Goal: Task Accomplishment & Management: Manage account settings

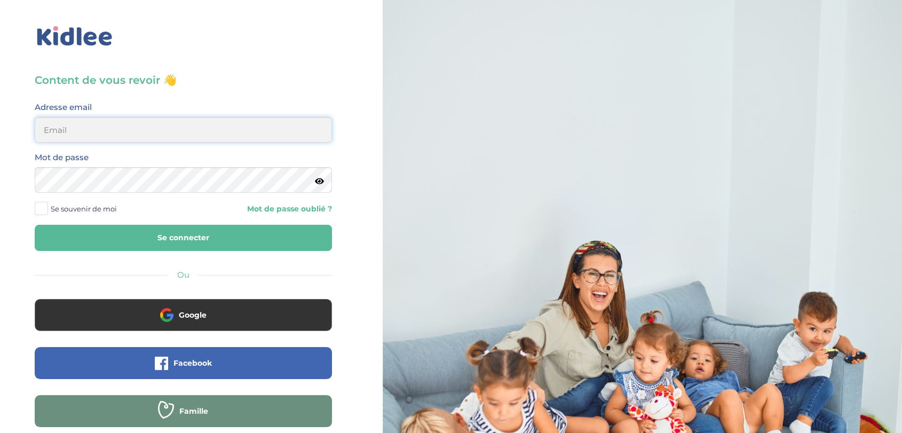
type input "[EMAIL_ADDRESS][DOMAIN_NAME]"
click at [158, 239] on button "Se connecter" at bounding box center [183, 238] width 297 height 26
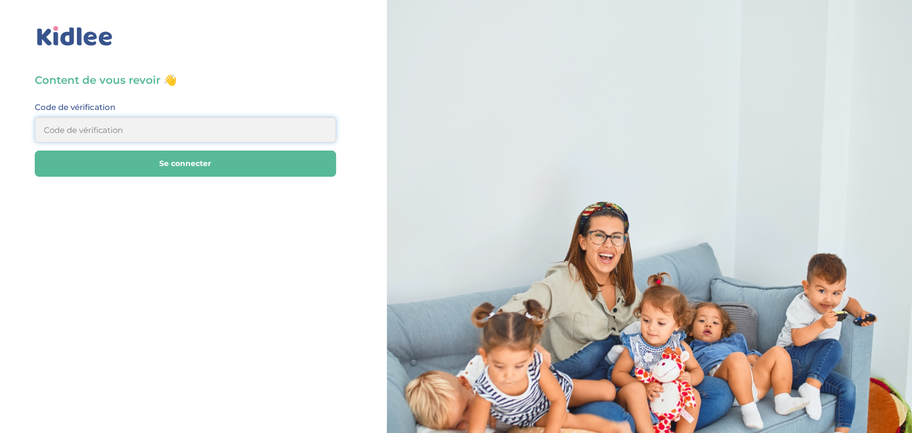
click at [103, 130] on input at bounding box center [185, 130] width 301 height 26
click at [248, 128] on input at bounding box center [185, 130] width 301 height 26
type input "618888"
click at [226, 159] on button "Se connecter" at bounding box center [185, 164] width 301 height 26
